Goal: Task Accomplishment & Management: Use online tool/utility

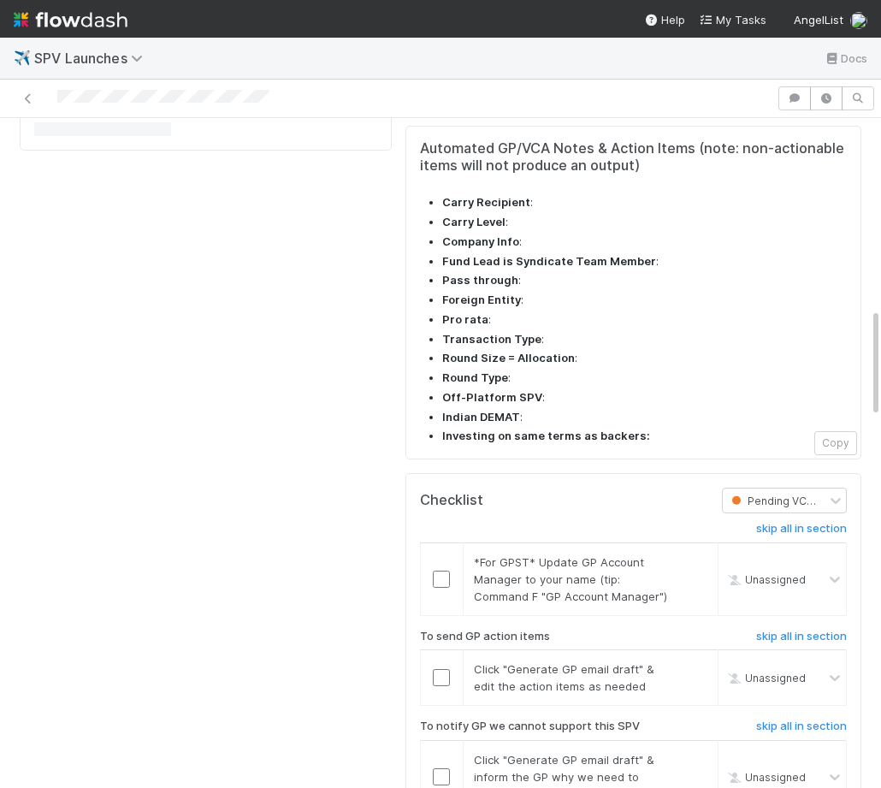
scroll to position [1115, 0]
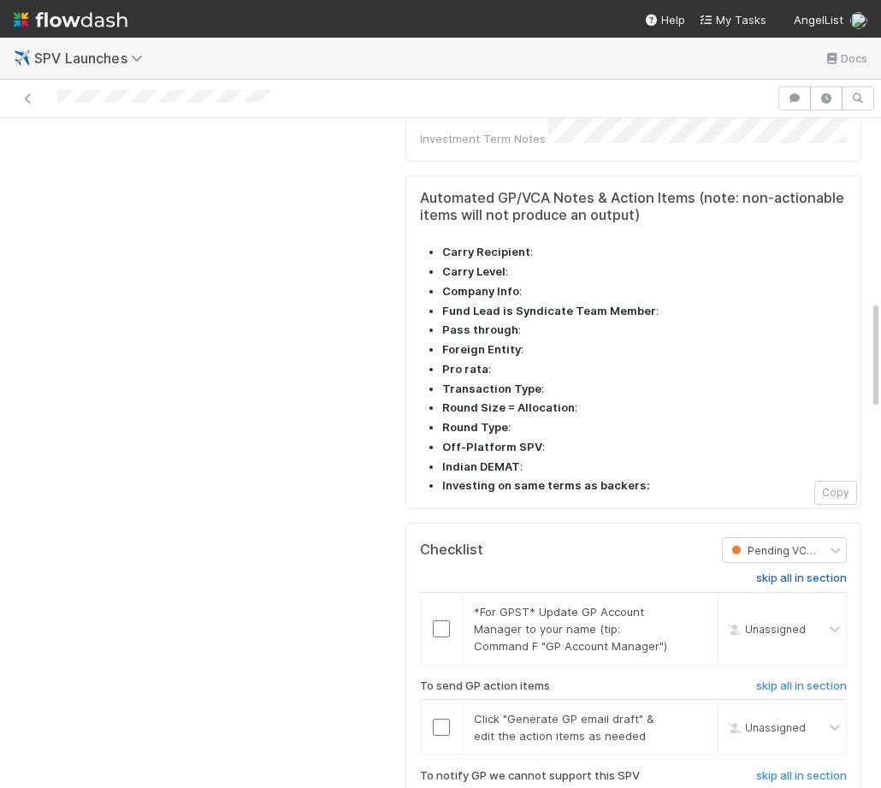
click at [807, 571] on h6 "skip all in section" at bounding box center [801, 578] width 91 height 14
click at [775, 571] on h6 "skip all in section" at bounding box center [801, 578] width 91 height 14
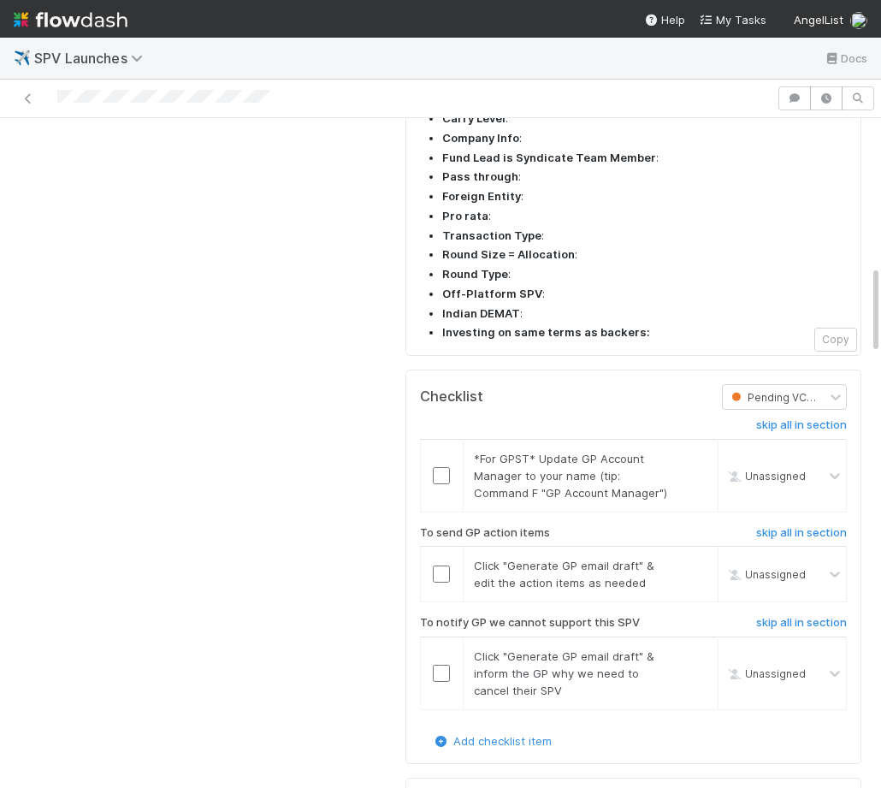
scroll to position [1278, 0]
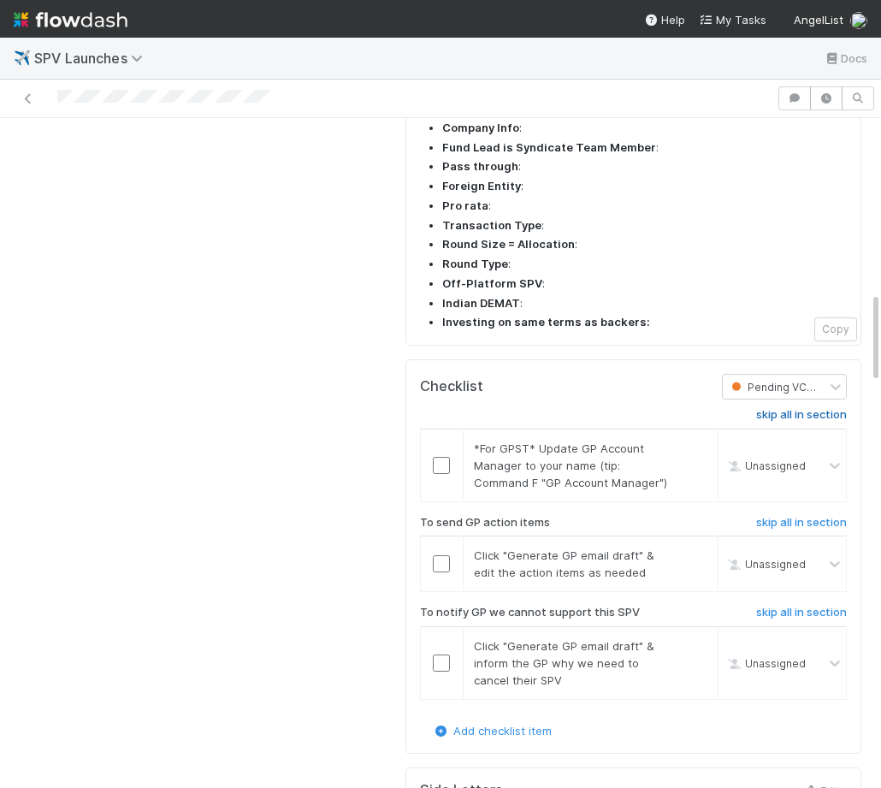
click at [778, 408] on h6 "skip all in section" at bounding box center [801, 415] width 91 height 14
click at [796, 606] on h6 "skip all in section" at bounding box center [801, 613] width 91 height 14
click at [793, 606] on h6 "skip all in section" at bounding box center [801, 613] width 91 height 14
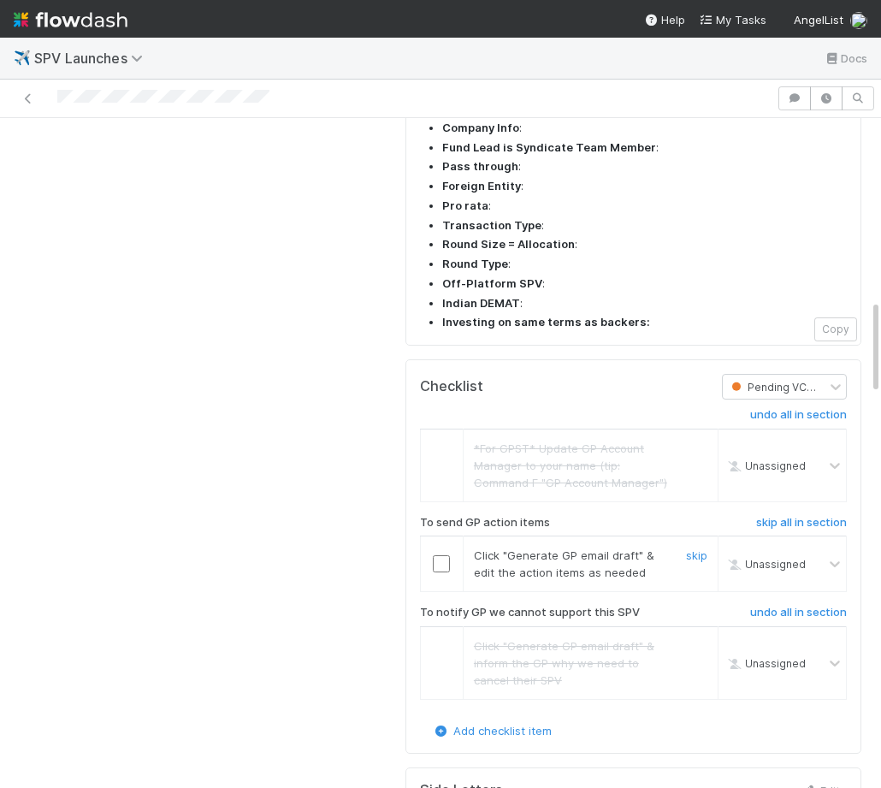
click at [440, 555] on input "checkbox" at bounding box center [441, 563] width 17 height 17
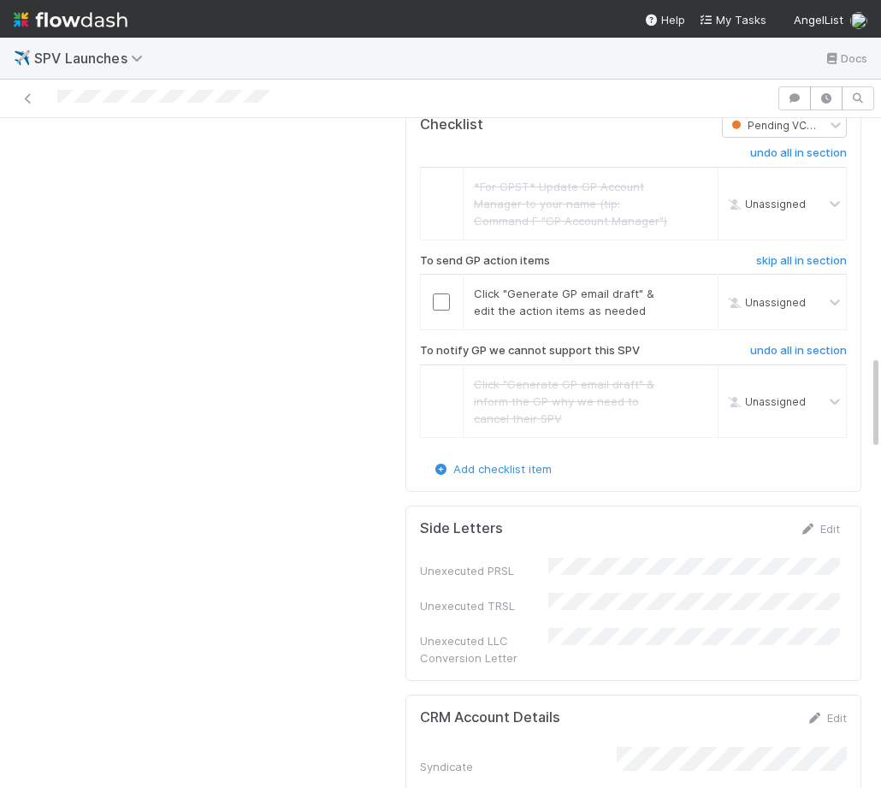
scroll to position [1394, 0]
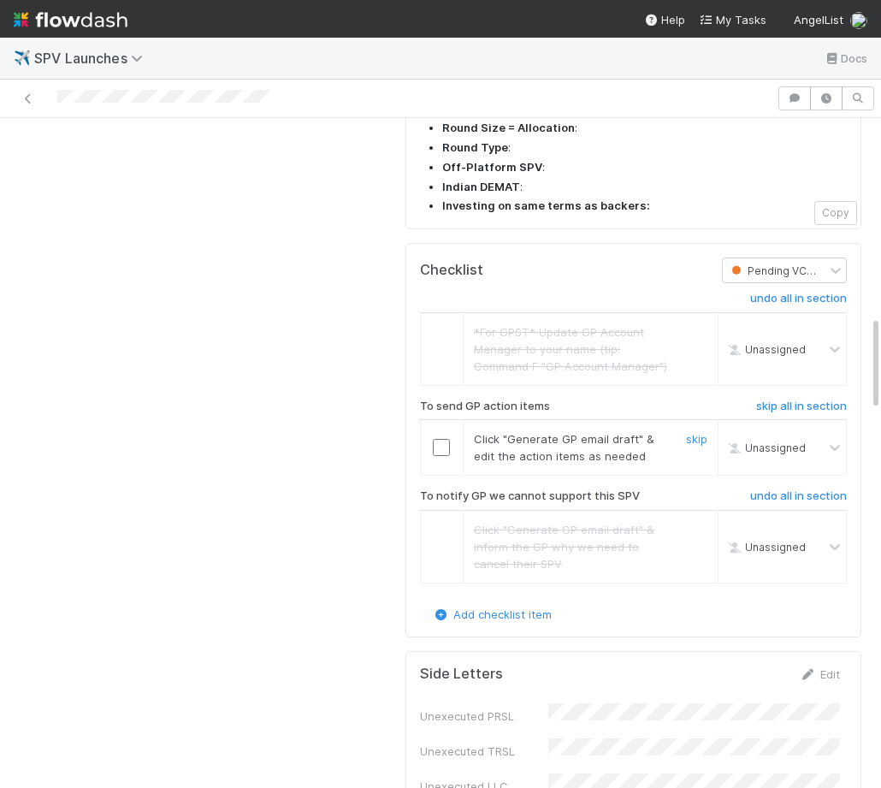
click at [449, 439] on input "checkbox" at bounding box center [441, 447] width 17 height 17
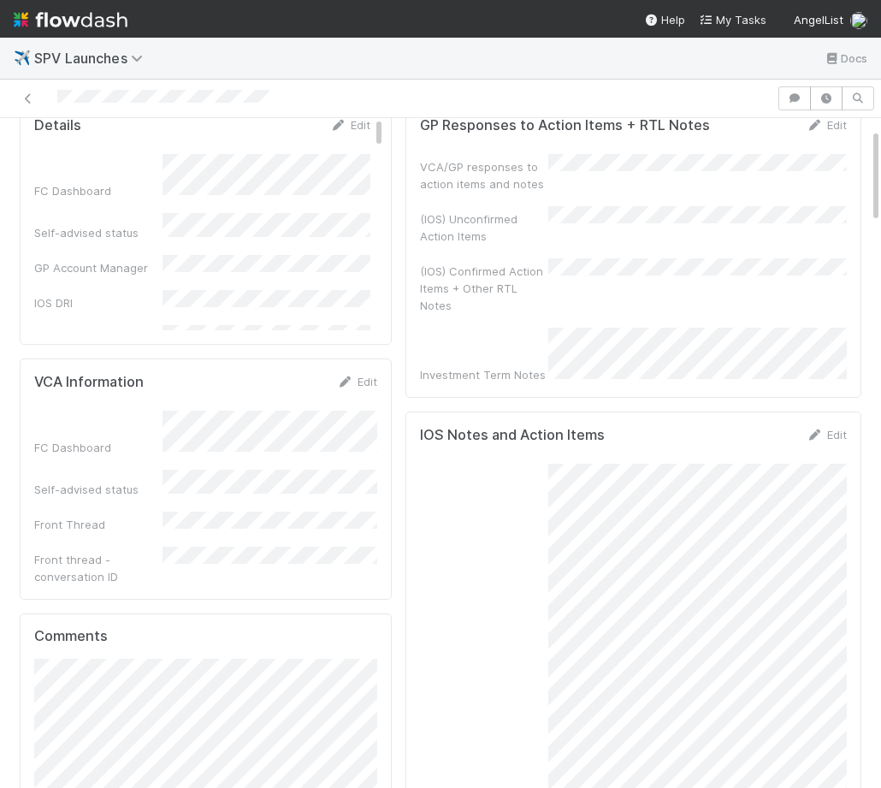
scroll to position [0, 0]
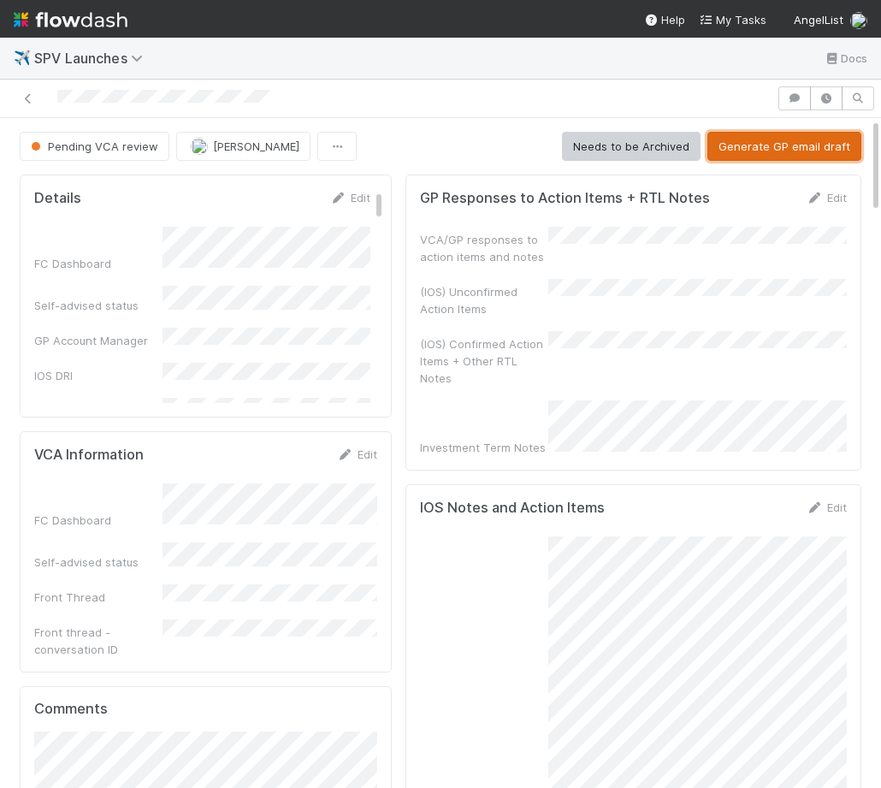
click at [762, 134] on button "Generate GP email draft" at bounding box center [784, 146] width 154 height 29
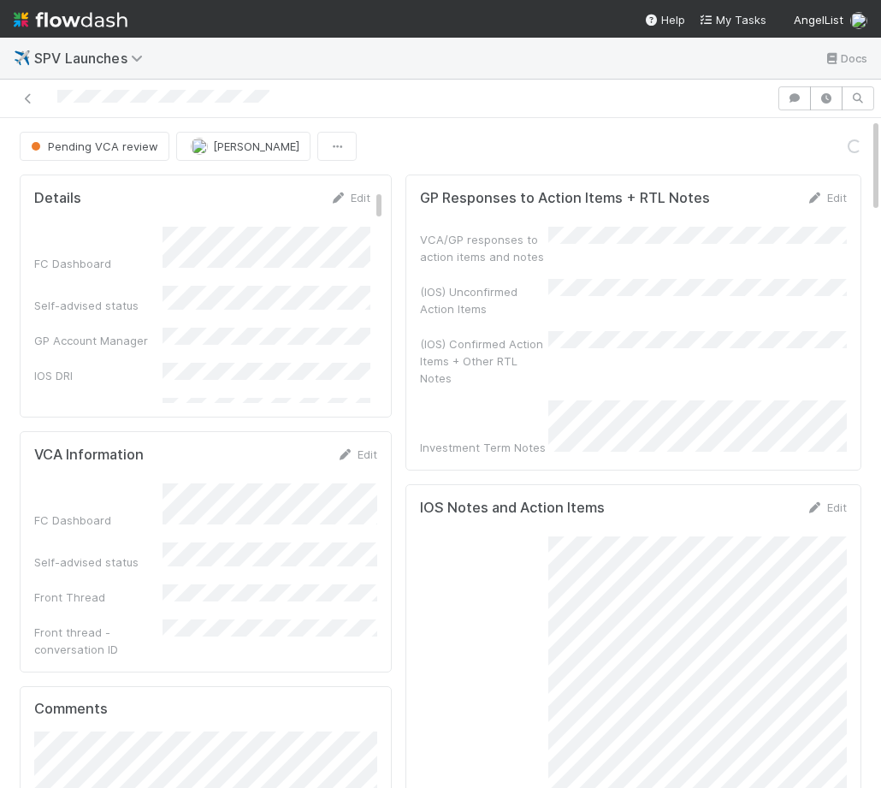
click at [854, 148] on div "Loading..." at bounding box center [854, 146] width 19 height 19
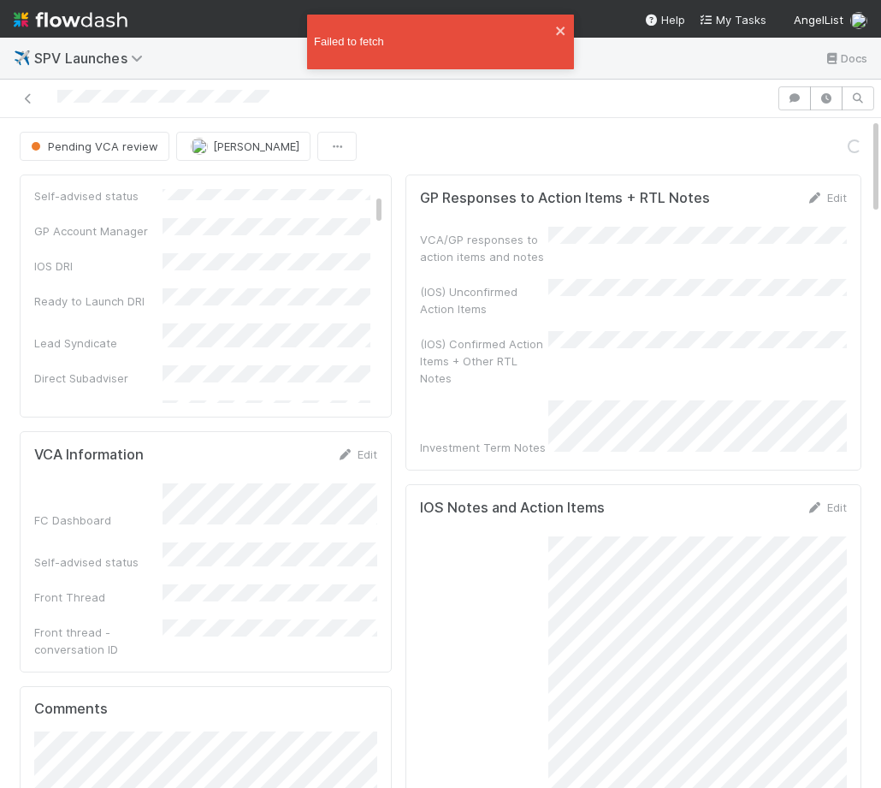
click at [419, 160] on div "Pending VCA review Amy Saks Loading..." at bounding box center [441, 146] width 842 height 29
click at [328, 74] on div "Failed to fetch" at bounding box center [441, 48] width 274 height 75
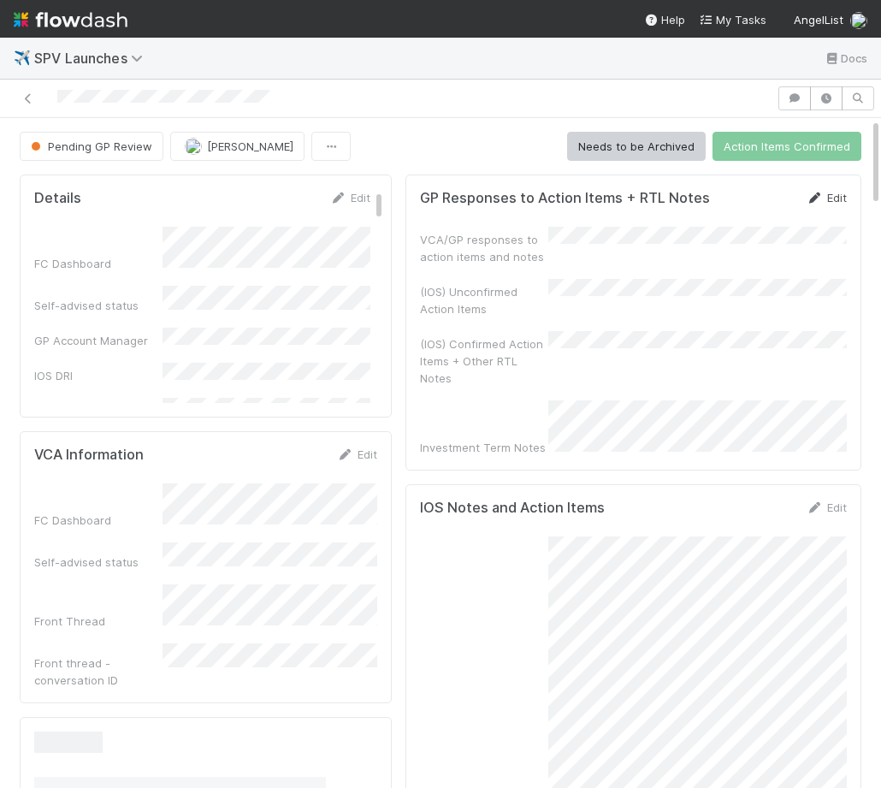
click at [822, 198] on icon at bounding box center [815, 197] width 17 height 11
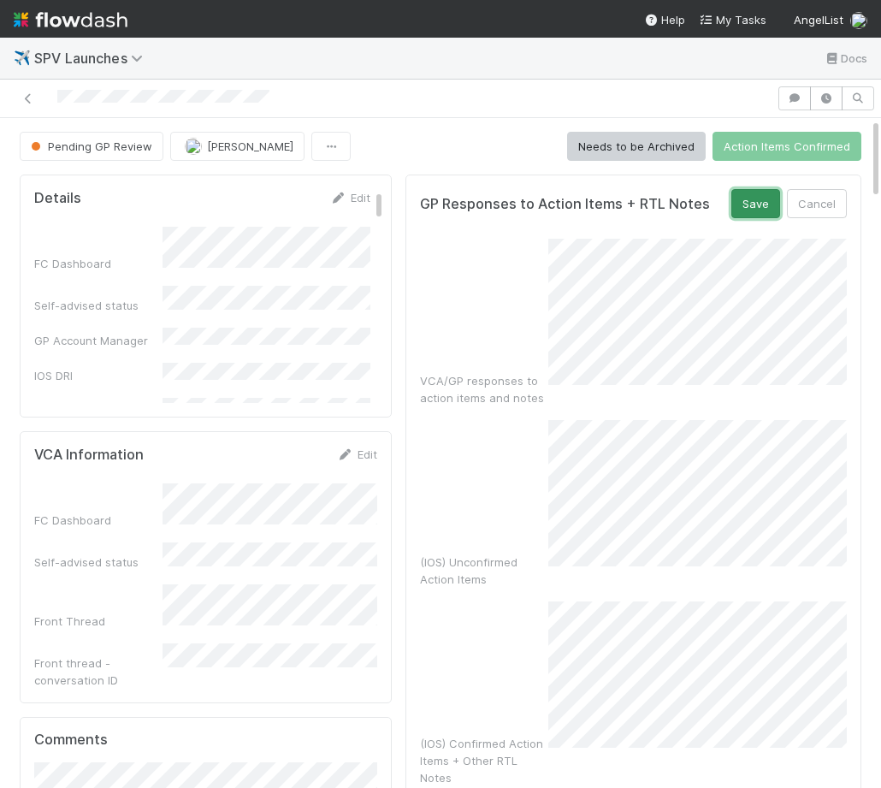
click at [747, 208] on button "Save" at bounding box center [755, 203] width 49 height 29
click at [744, 220] on form "GP Responses to Action Items + RTL Notes Save Cancel VCA/GP responses to action…" at bounding box center [633, 569] width 427 height 761
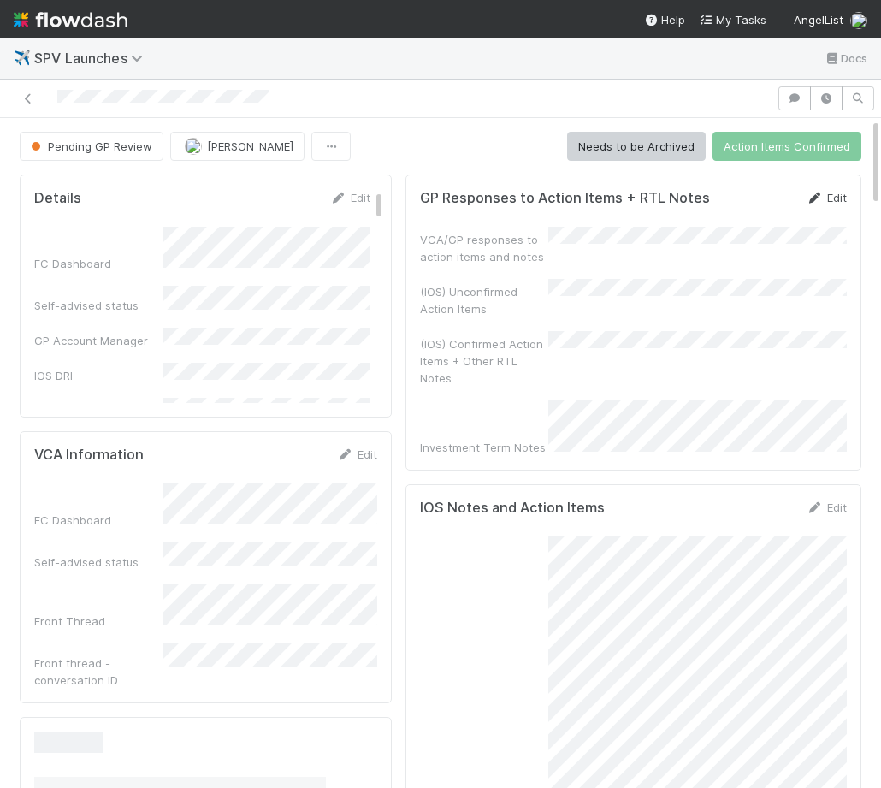
click at [825, 198] on link "Edit" at bounding box center [827, 198] width 40 height 14
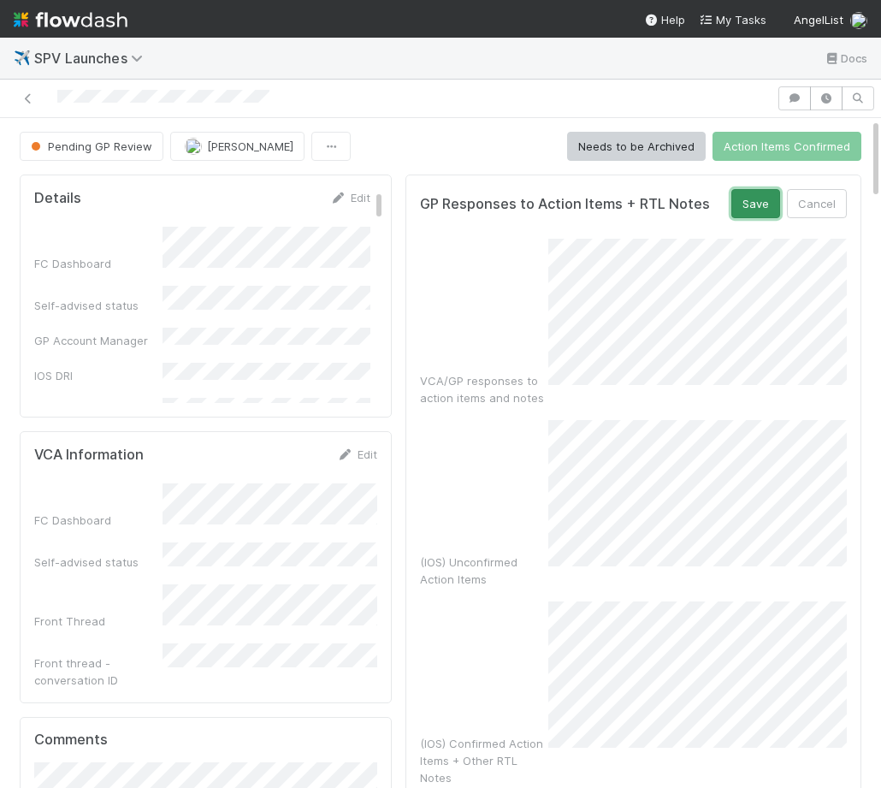
click at [746, 201] on button "Save" at bounding box center [755, 203] width 49 height 29
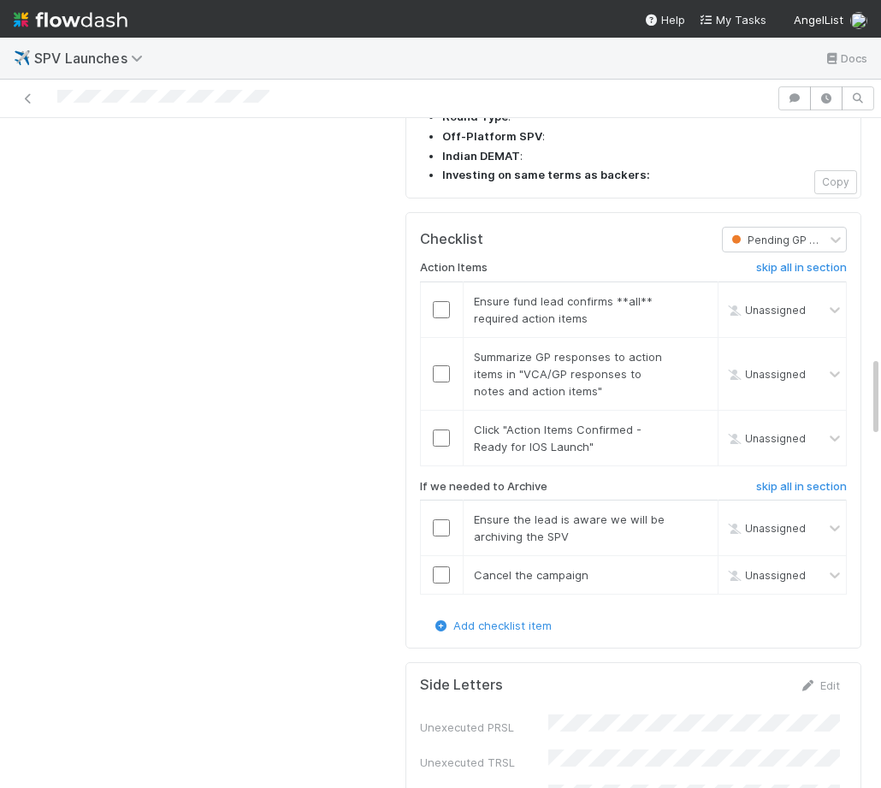
scroll to position [1916, 0]
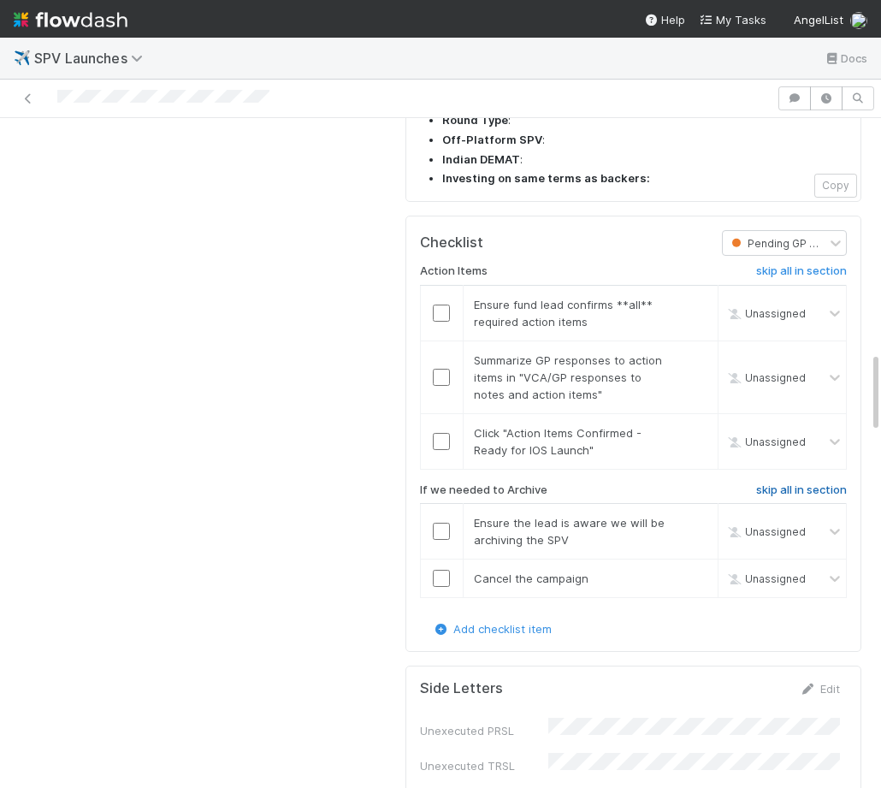
click at [796, 483] on h6 "skip all in section" at bounding box center [801, 490] width 91 height 14
click at [440, 523] on input "checkbox" at bounding box center [441, 531] width 17 height 17
click at [444, 570] on input "checkbox" at bounding box center [441, 578] width 17 height 17
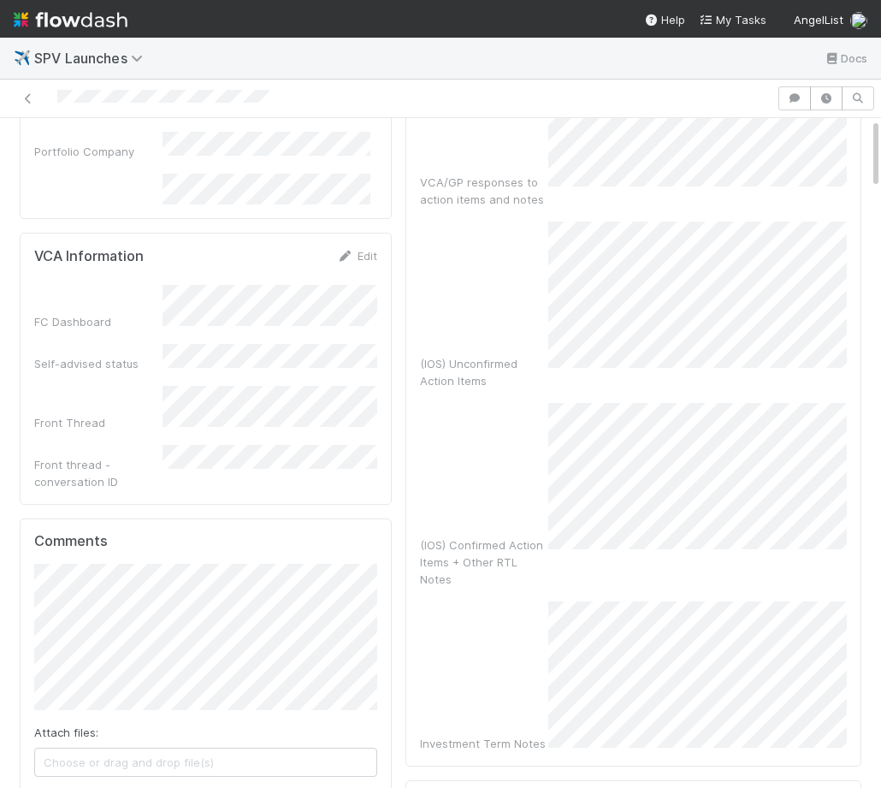
scroll to position [0, 0]
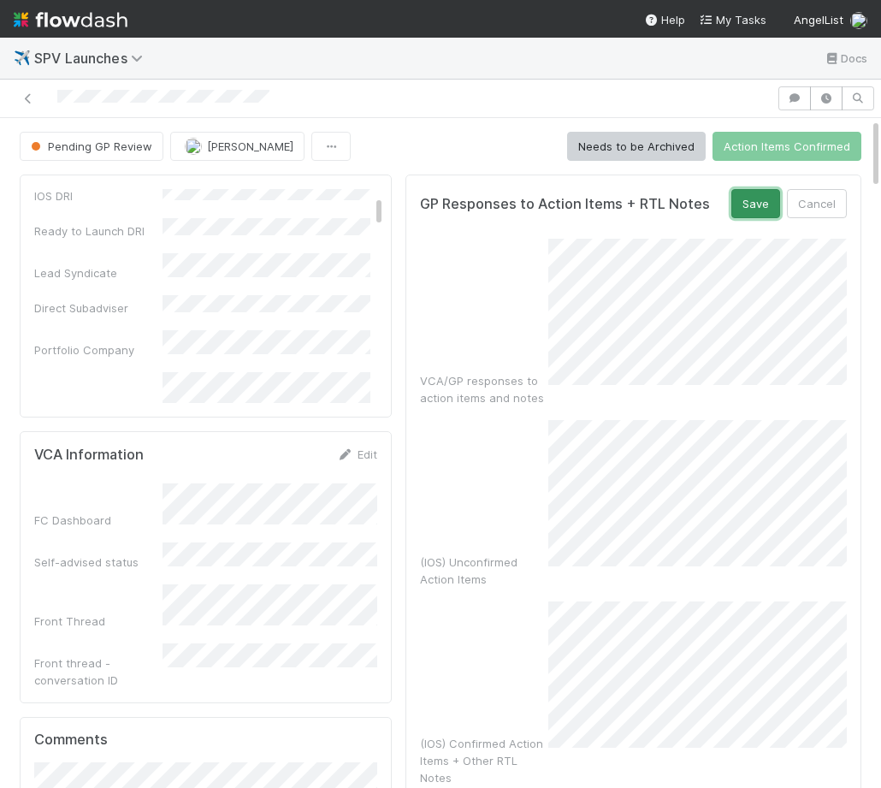
click at [763, 206] on button "Save" at bounding box center [755, 203] width 49 height 29
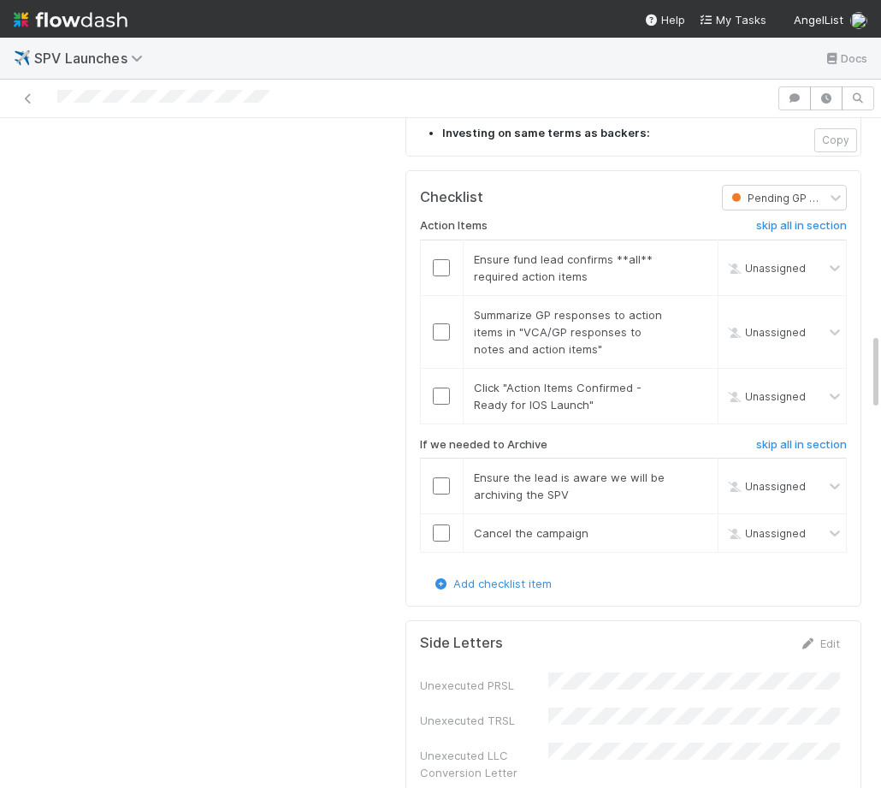
scroll to position [1330, 0]
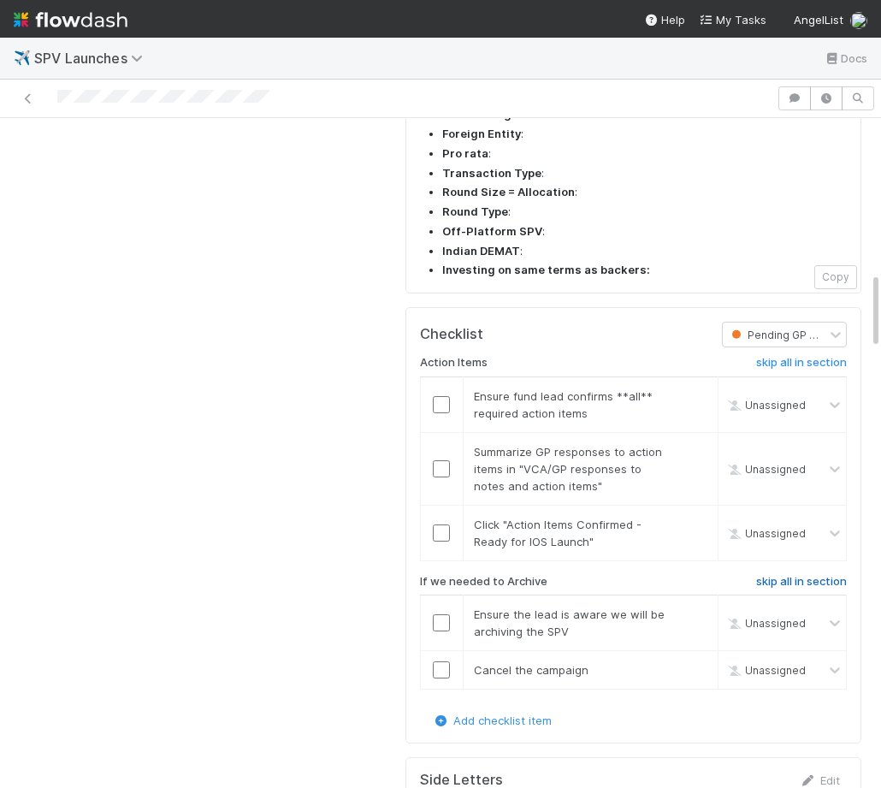
click at [823, 575] on h6 "skip all in section" at bounding box center [801, 582] width 91 height 14
click at [821, 575] on h6 "skip all in section" at bounding box center [801, 582] width 91 height 14
click at [777, 575] on h6 "skip all in section" at bounding box center [801, 582] width 91 height 14
click at [438, 396] on input "checkbox" at bounding box center [441, 404] width 17 height 17
click at [443, 460] on input "checkbox" at bounding box center [441, 468] width 17 height 17
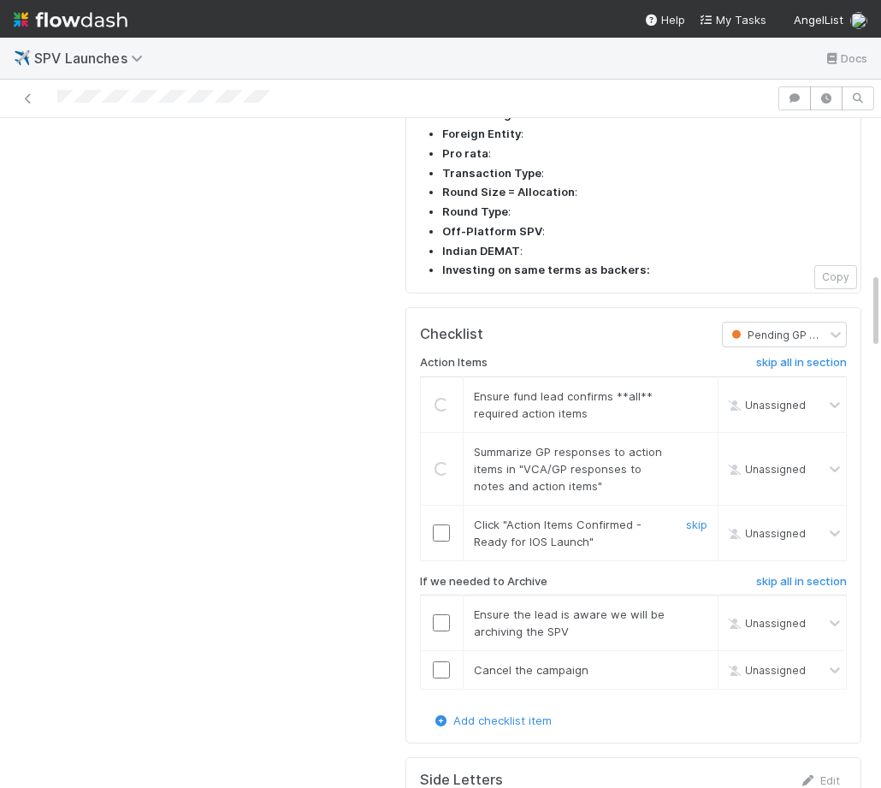
click at [440, 524] on input "checkbox" at bounding box center [441, 532] width 17 height 17
click at [804, 575] on h6 "skip all in section" at bounding box center [801, 582] width 91 height 14
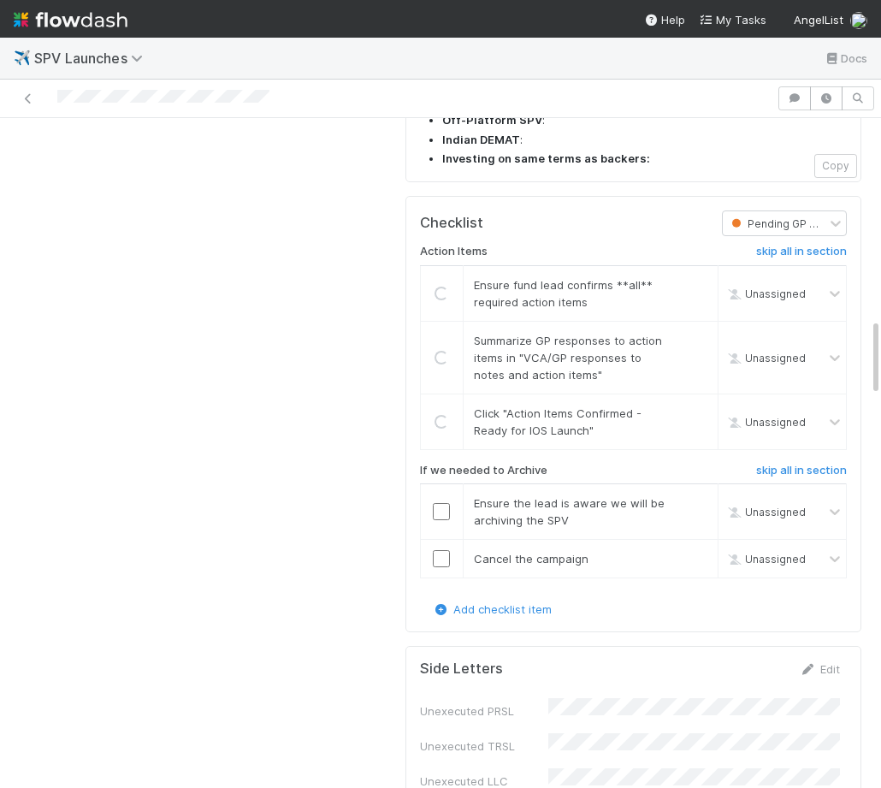
scroll to position [1294, 0]
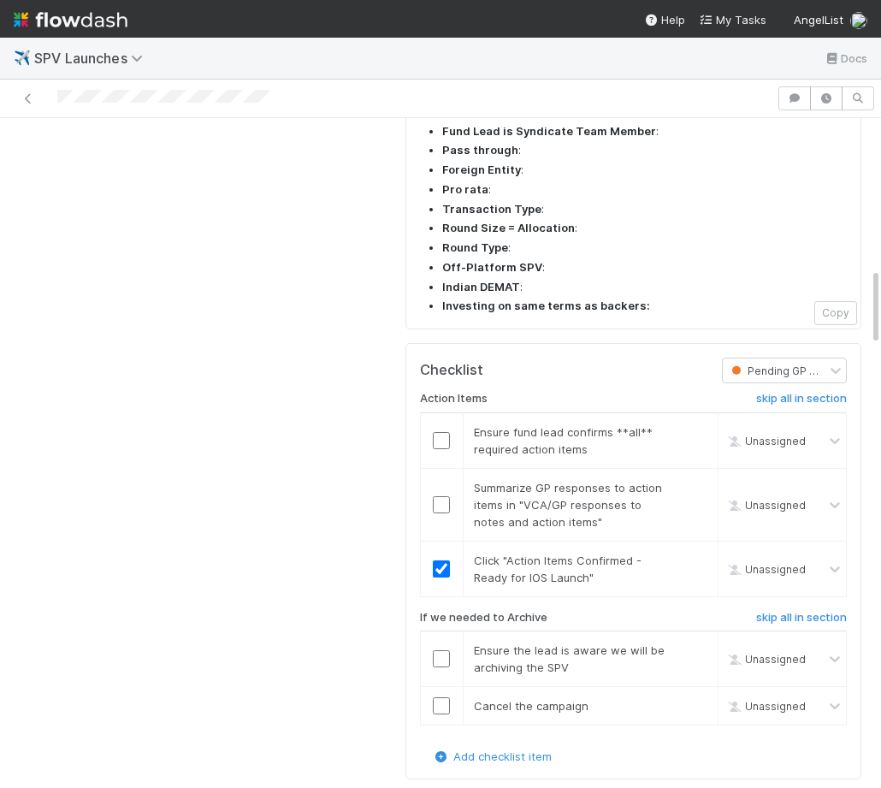
checkbox input "true"
click at [450, 432] on input "checkbox" at bounding box center [441, 440] width 17 height 17
click at [437, 496] on input "checkbox" at bounding box center [441, 504] width 17 height 17
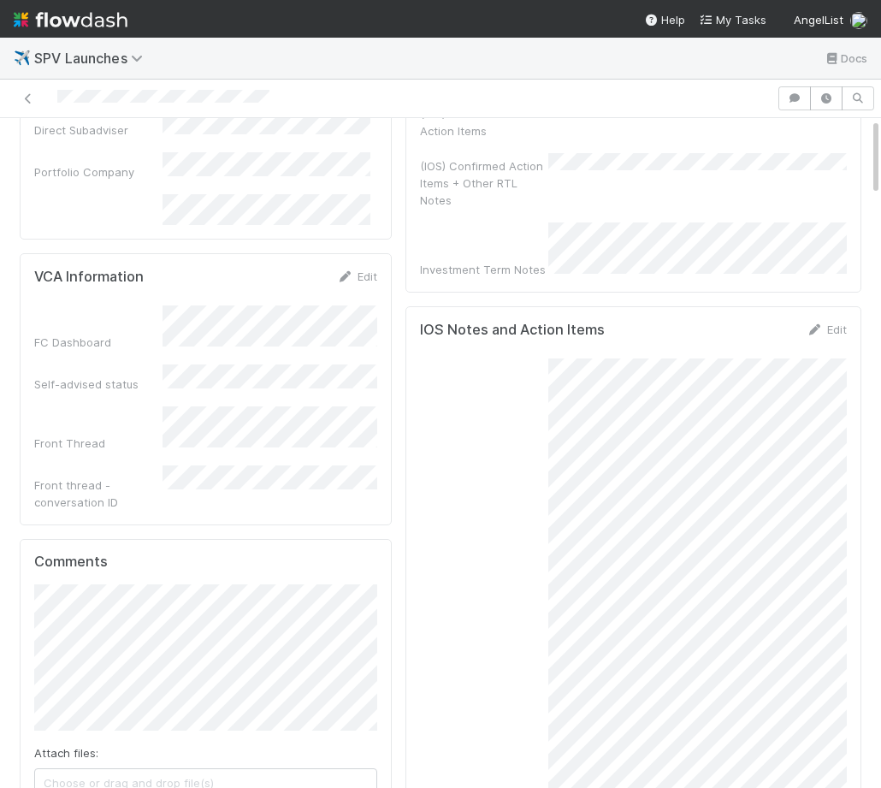
scroll to position [0, 0]
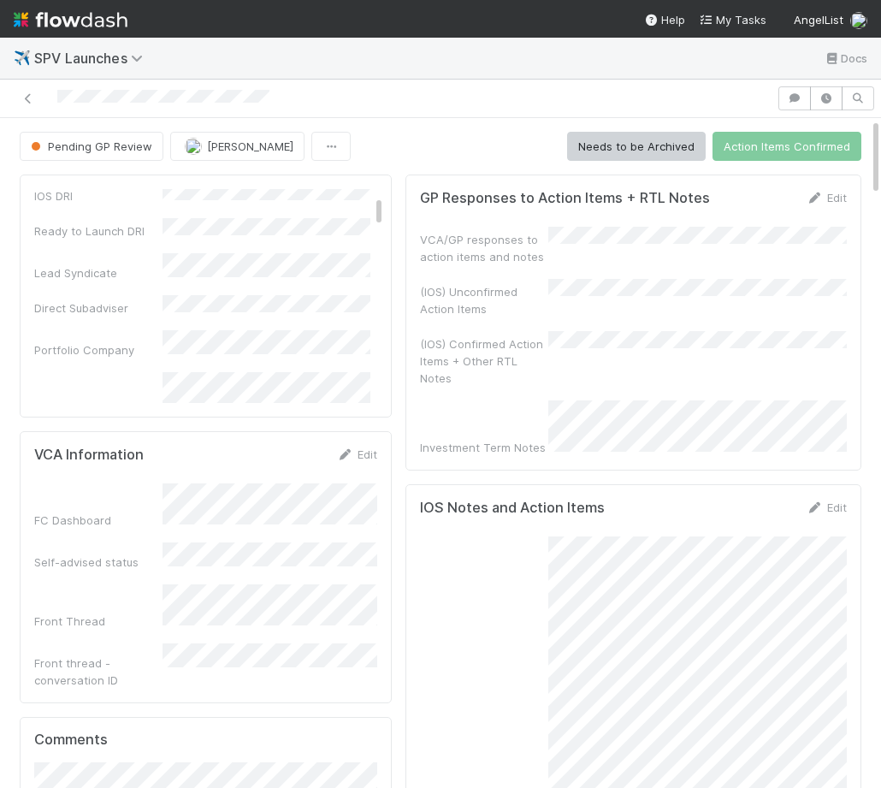
checkbox input "true"
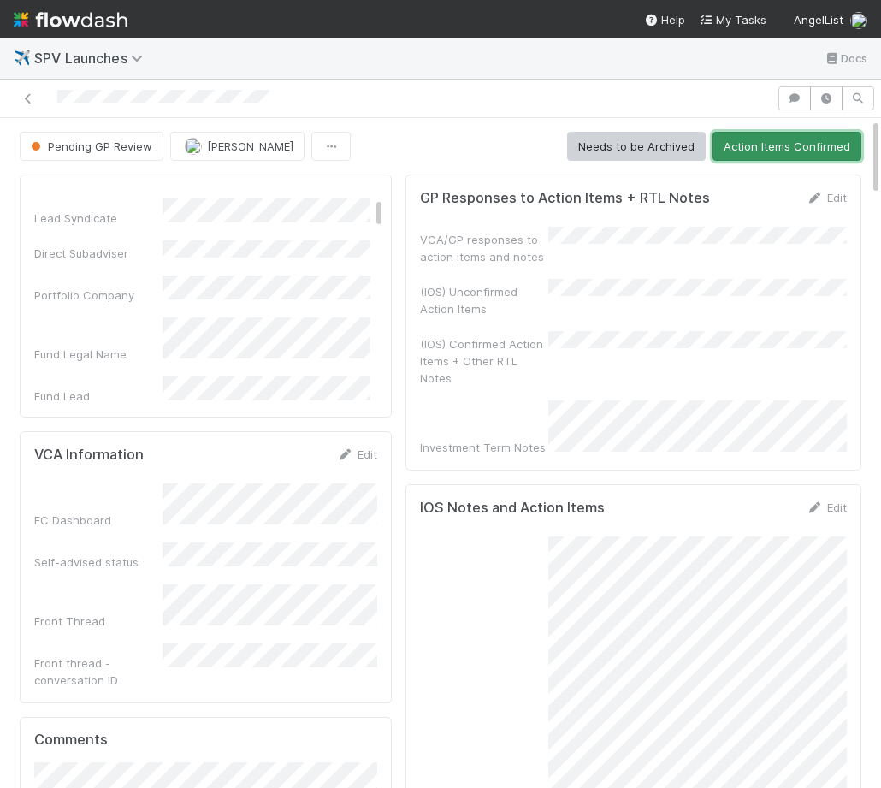
click at [782, 136] on button "Action Items Confirmed" at bounding box center [787, 146] width 149 height 29
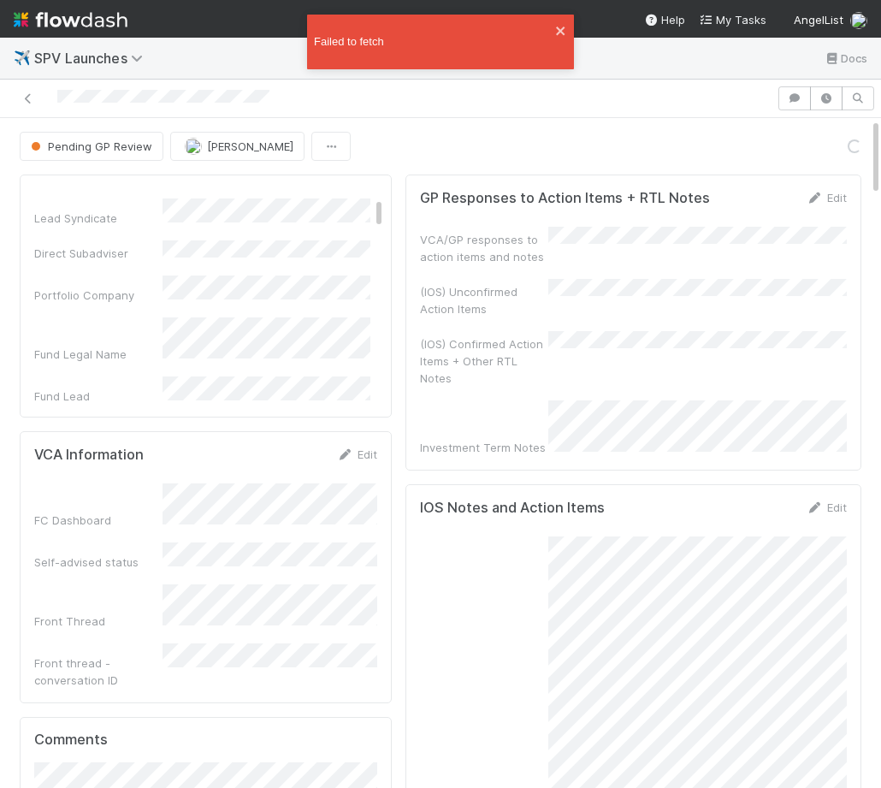
click at [610, 139] on div "Pending GP Review Amy Saks Loading..." at bounding box center [441, 146] width 842 height 29
click at [559, 35] on icon "close" at bounding box center [561, 31] width 12 height 14
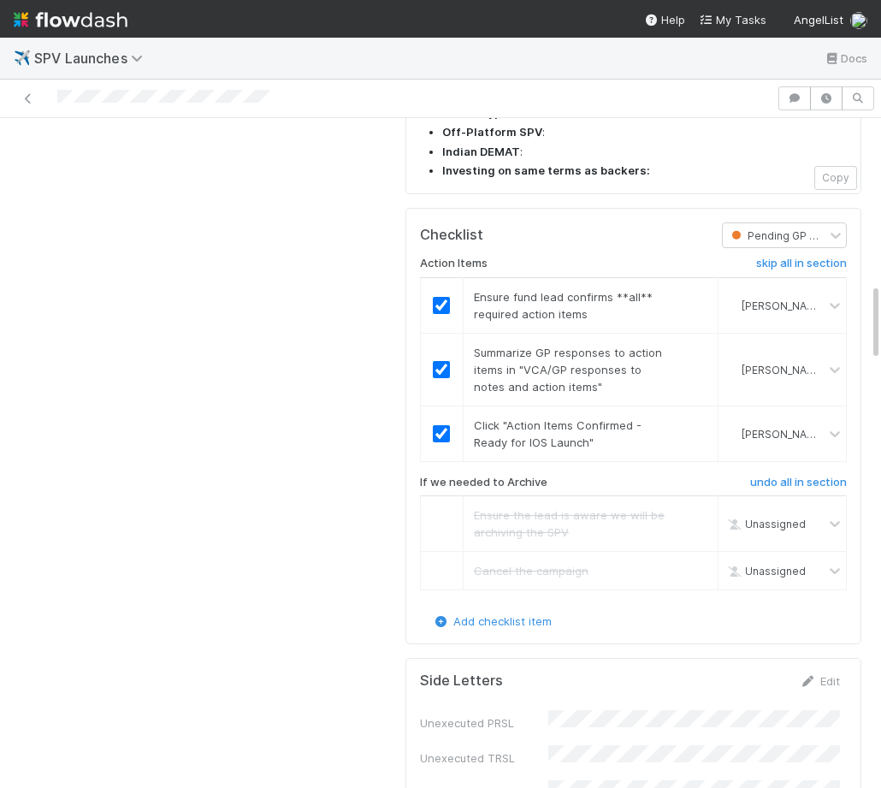
click at [538, 248] on div "Action Items skip all in section Ensure fund lead confirms **all** required act…" at bounding box center [633, 430] width 427 height 364
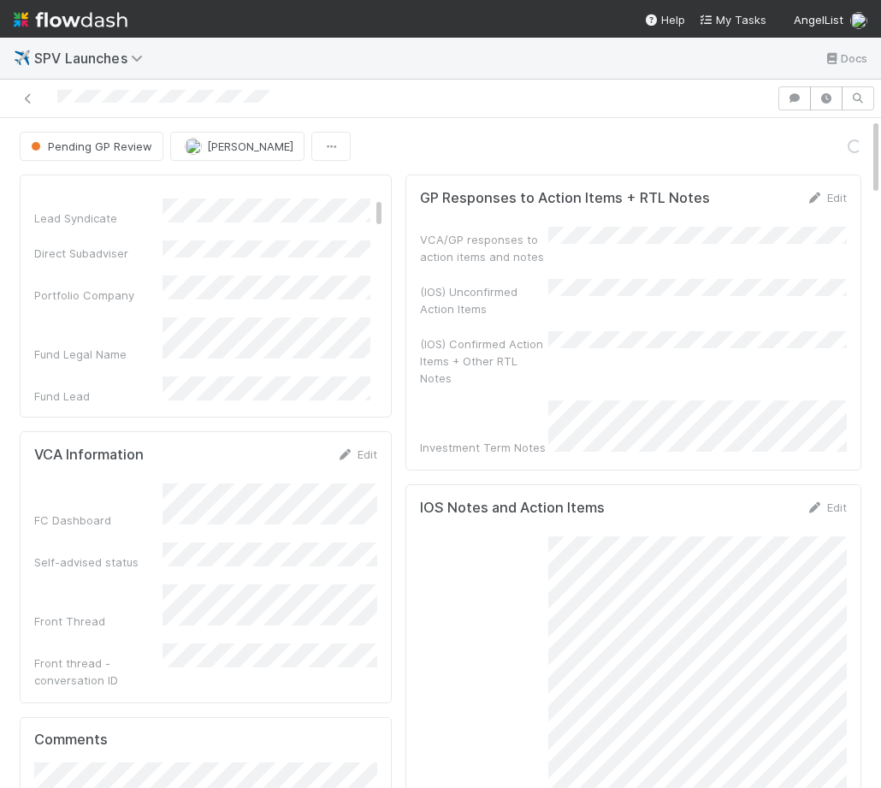
click at [837, 144] on div "Pending GP Review Amy Saks Loading..." at bounding box center [441, 146] width 842 height 29
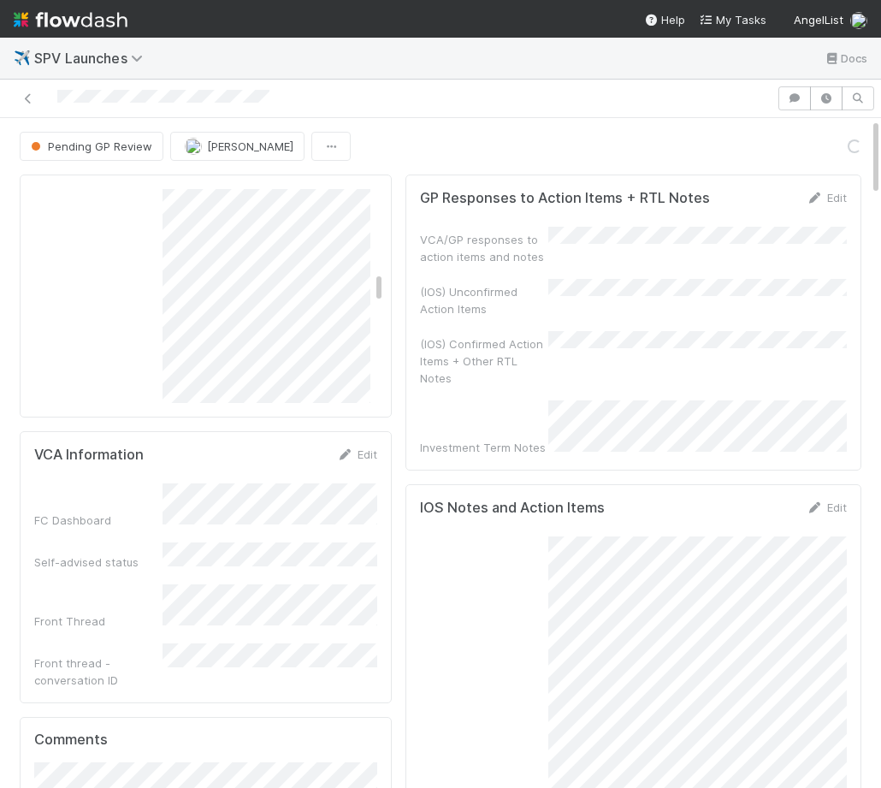
click at [713, 154] on div "Pending GP Review Amy Saks Loading..." at bounding box center [441, 146] width 842 height 29
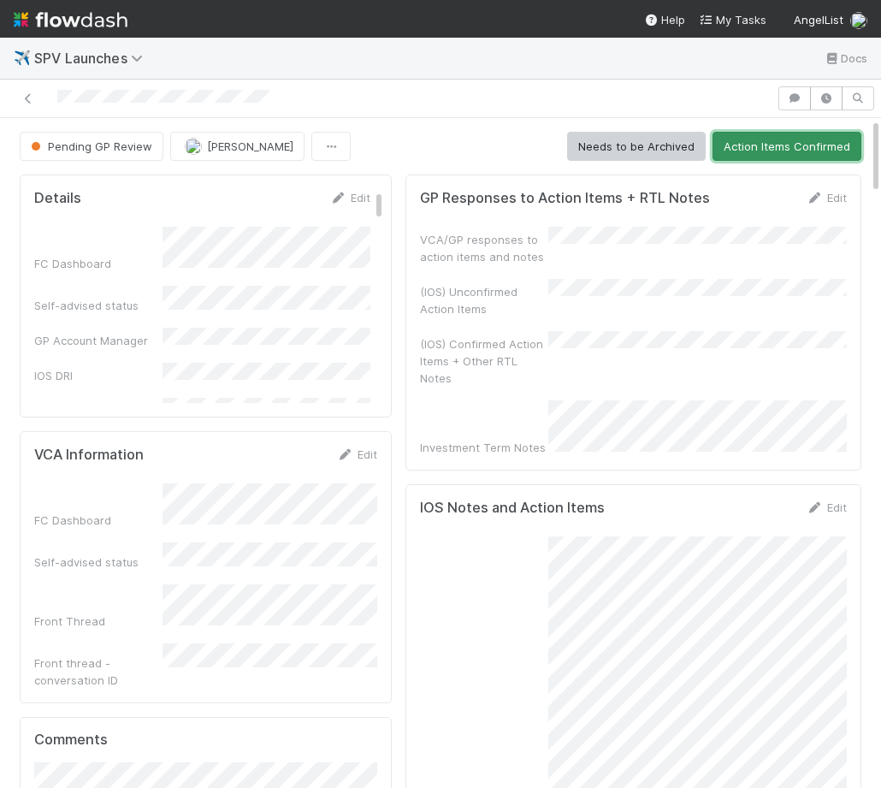
click at [805, 136] on button "Action Items Confirmed" at bounding box center [787, 146] width 149 height 29
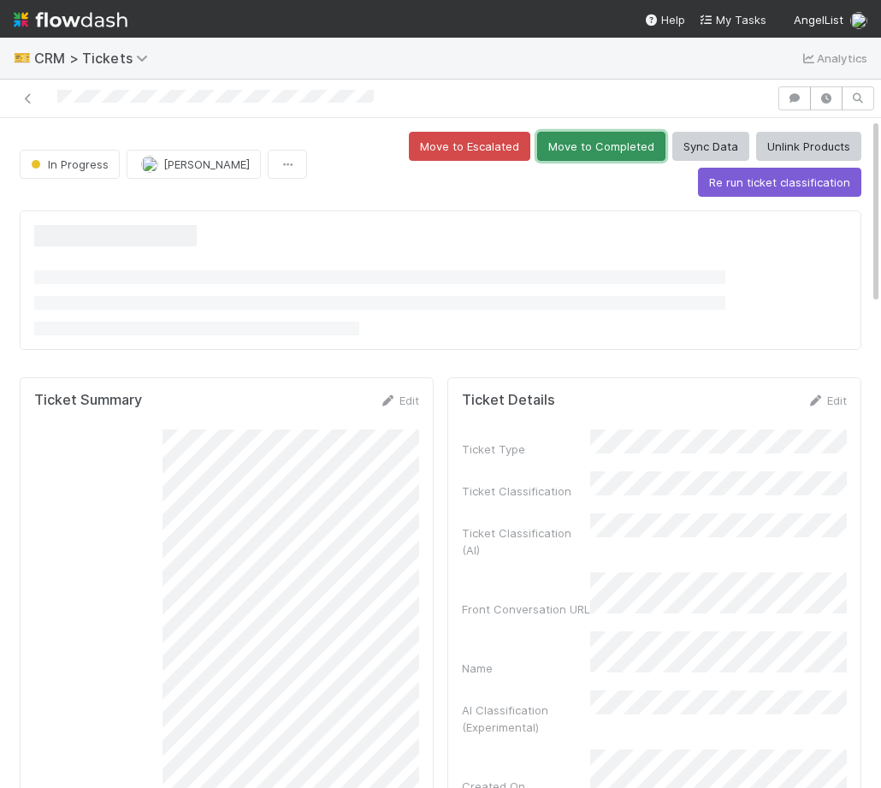
click at [606, 144] on button "Move to Completed" at bounding box center [601, 146] width 128 height 29
